Goal: Task Accomplishment & Management: Manage account settings

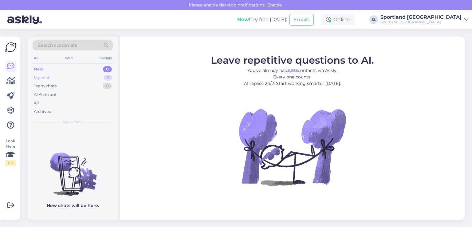
click at [80, 74] on div "My chats 2" at bounding box center [73, 77] width 80 height 9
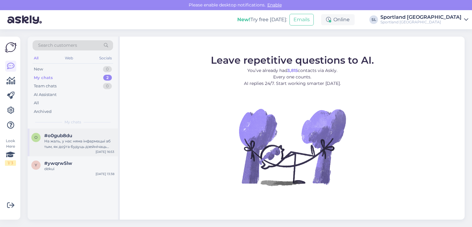
click at [93, 141] on div "На жаль, у нас няма інфармацыі аб тым, як доўга будуць дзейнічаць зніжкі." at bounding box center [79, 143] width 70 height 11
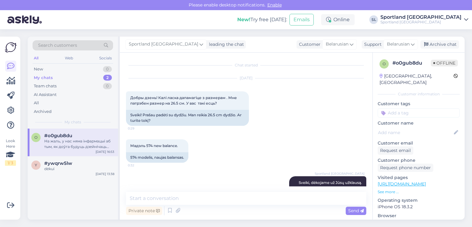
scroll to position [581, 0]
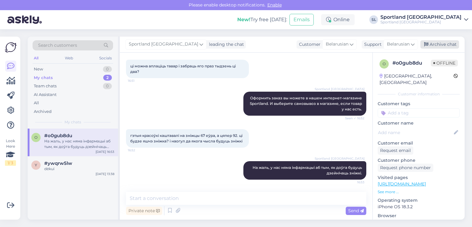
click at [444, 43] on div "Archive chat" at bounding box center [439, 44] width 39 height 8
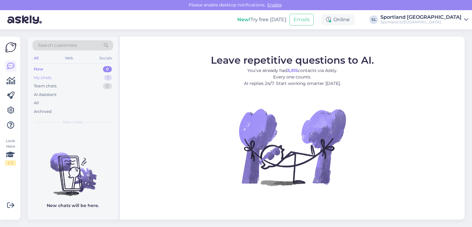
click at [60, 79] on div "My chats 1" at bounding box center [73, 77] width 80 height 9
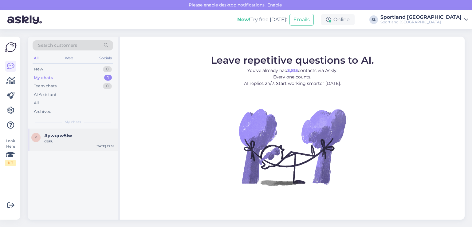
click at [64, 149] on div "y #ywqrw5lw dėkui Aug 21 13:38" at bounding box center [73, 139] width 90 height 22
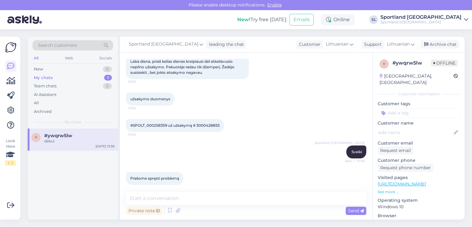
scroll to position [501, 0]
click at [203, 126] on span "#SPOLT_000258359 už užsakymą # 3000428855" at bounding box center [174, 126] width 89 height 5
click at [202, 125] on span "#SPOLT_000258359 už užsakymą # 3000428855" at bounding box center [174, 126] width 89 height 5
copy div "3000428855 13:08"
click at [208, 126] on span "#SPOLT_000258359 už užsakymą # 3000428855" at bounding box center [174, 126] width 89 height 5
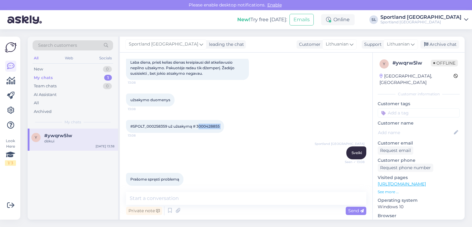
click at [208, 126] on span "#SPOLT_000258359 už užsakymą # 3000428855" at bounding box center [174, 126] width 89 height 5
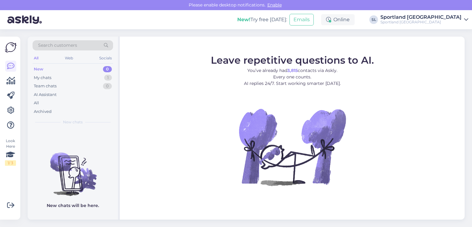
click at [5, 77] on div "Look Here 1 / 3" at bounding box center [11, 127] width 12 height 173
click at [16, 81] on div "Look Here 1 / 3" at bounding box center [11, 127] width 12 height 173
click at [15, 81] on link at bounding box center [10, 80] width 11 height 11
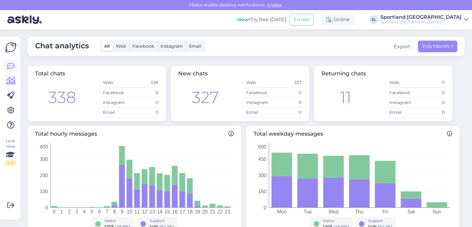
click at [9, 69] on icon at bounding box center [10, 65] width 7 height 7
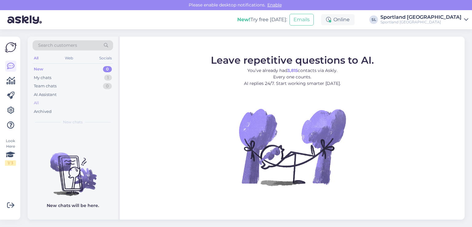
click at [37, 99] on div "All" at bounding box center [73, 103] width 80 height 9
